Goal: Transaction & Acquisition: Purchase product/service

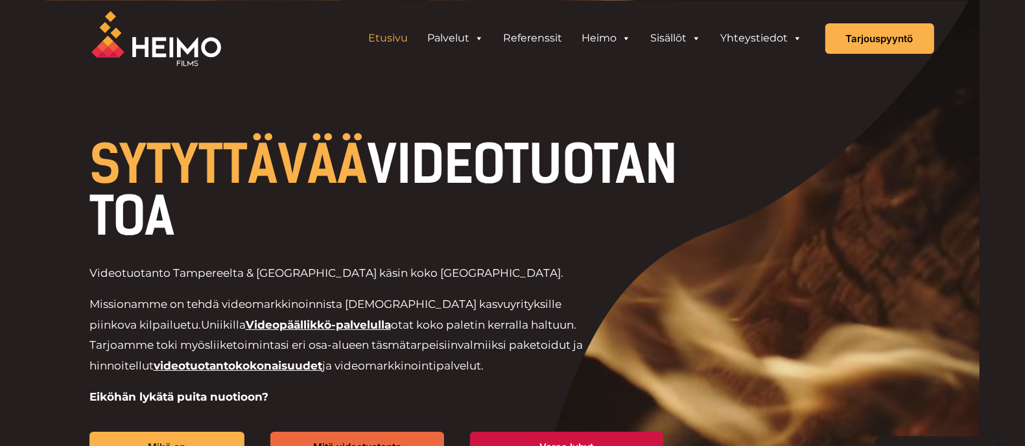
scroll to position [226, 0]
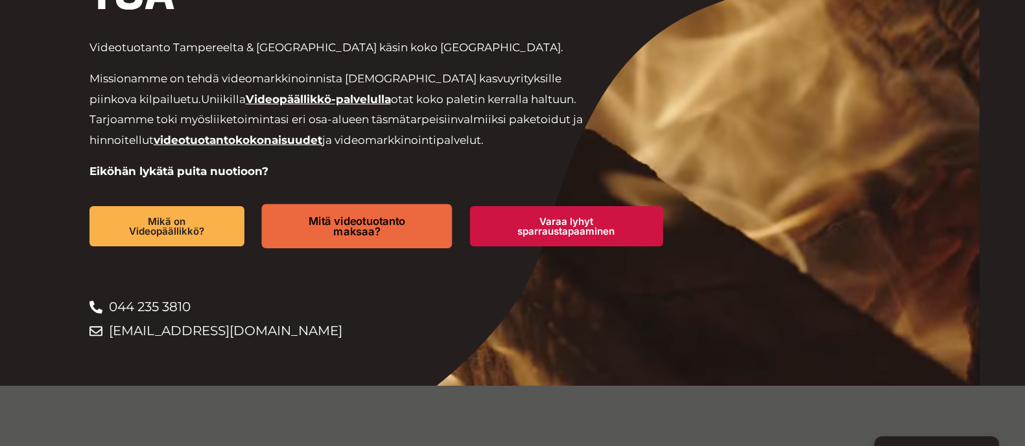
click at [377, 215] on span "Mitä videotuotanto maksaa?" at bounding box center [357, 225] width 145 height 21
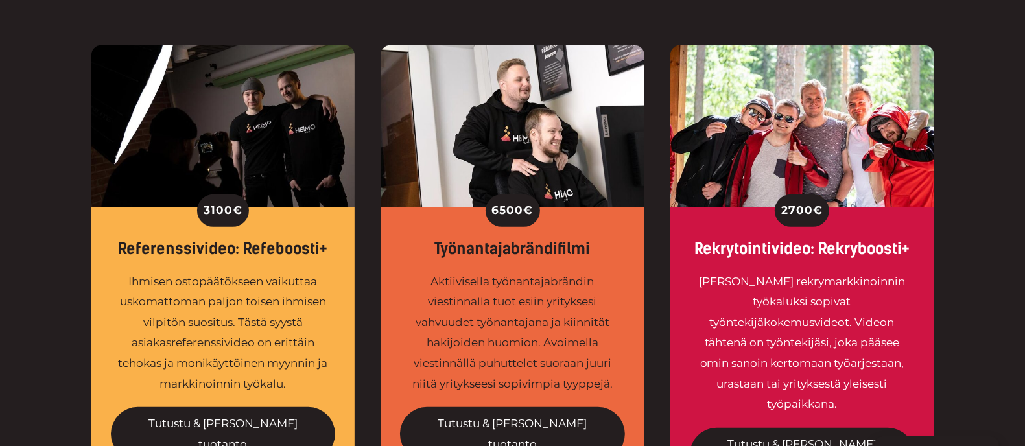
scroll to position [491, 0]
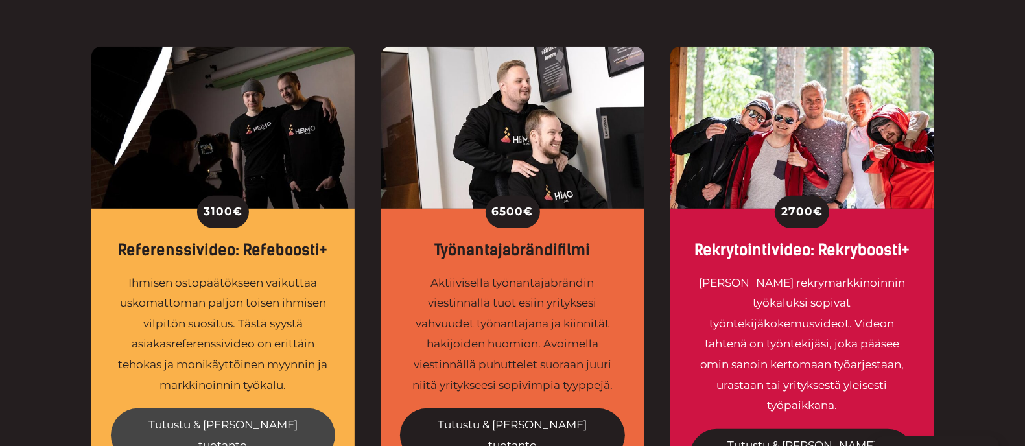
click at [214, 418] on link "Tutustu & [PERSON_NAME] tuotanto" at bounding box center [223, 435] width 225 height 54
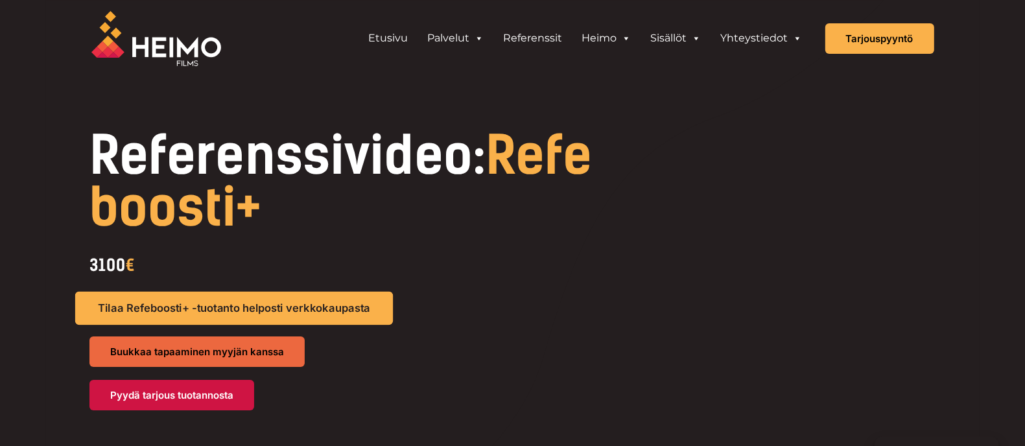
click at [314, 299] on link "Tilaa Refeboosti+ -tuotanto helposti verkkokaupasta" at bounding box center [234, 309] width 318 height 34
